Goal: Find specific page/section: Find specific page/section

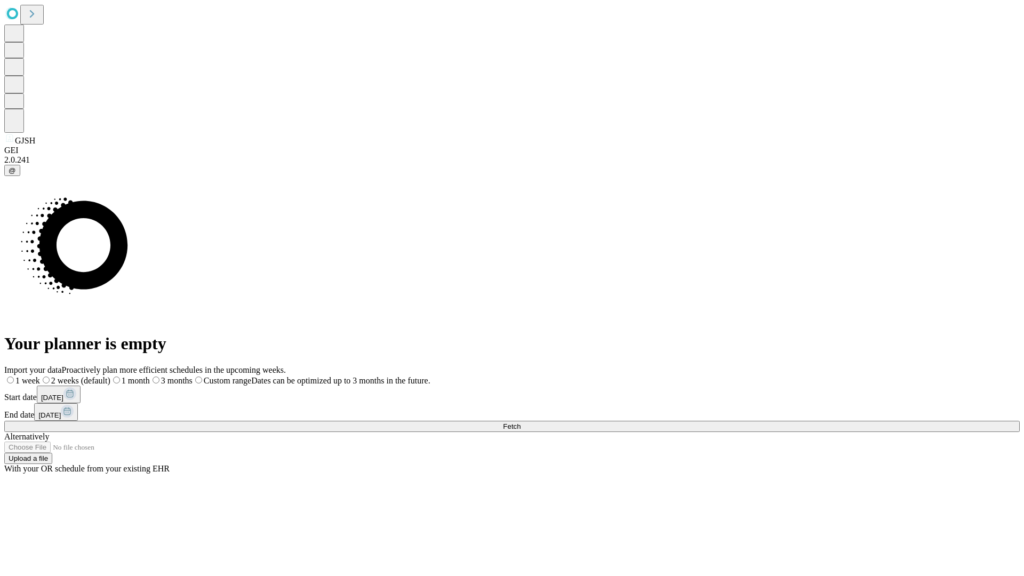
click at [521, 422] on span "Fetch" at bounding box center [512, 426] width 18 height 8
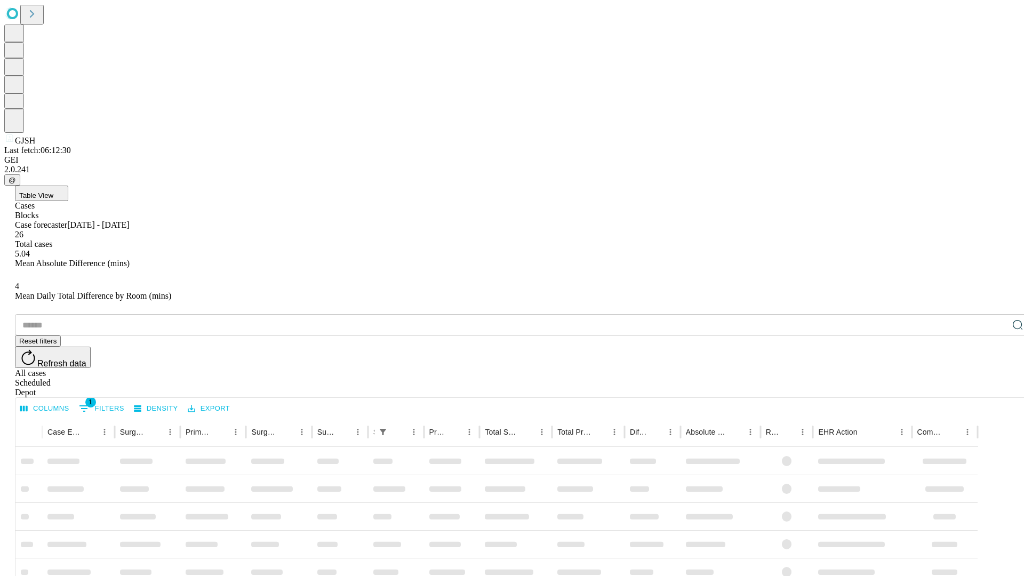
click at [53, 191] on span "Table View" at bounding box center [36, 195] width 34 height 8
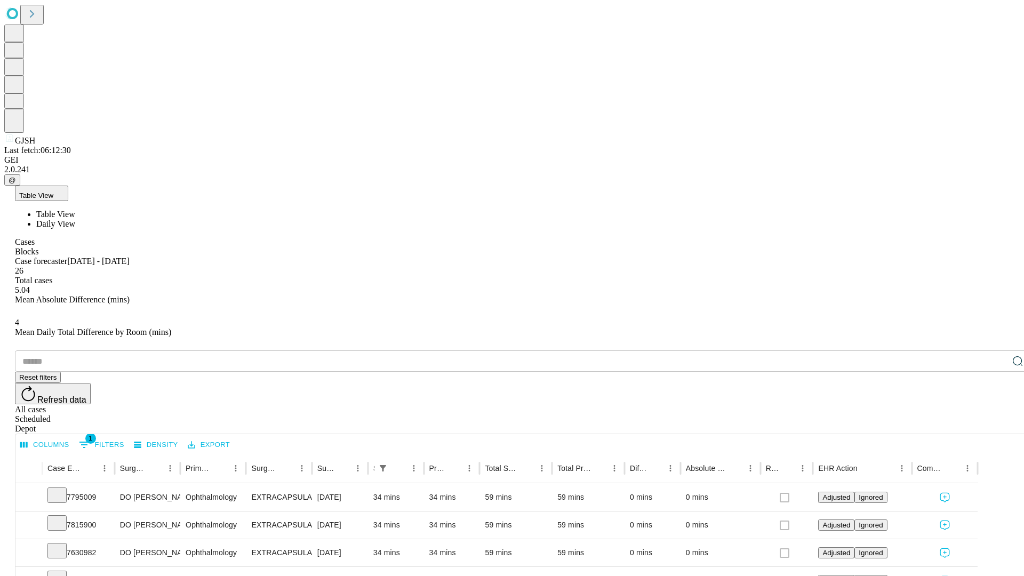
click at [75, 219] on span "Daily View" at bounding box center [55, 223] width 39 height 9
